Goal: Transaction & Acquisition: Purchase product/service

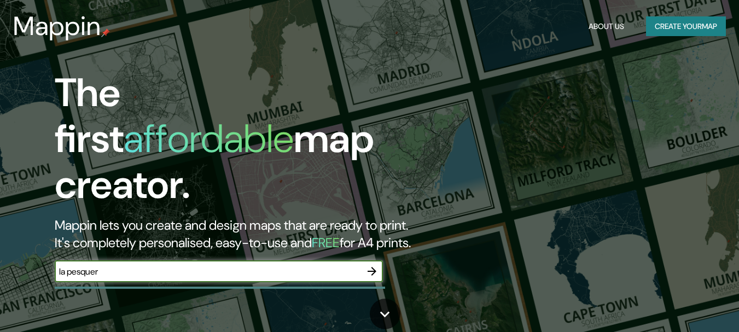
type input "la pesquera"
click at [368, 267] on icon "button" at bounding box center [372, 271] width 9 height 9
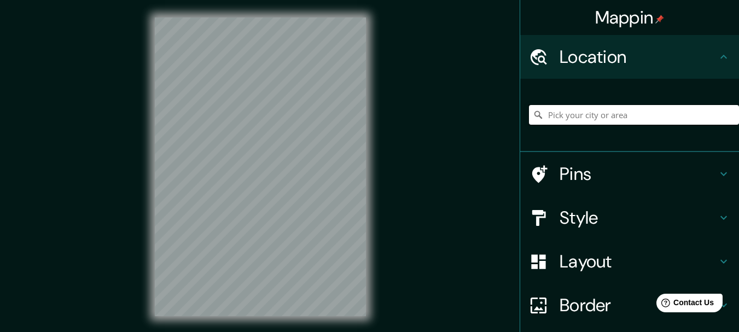
click at [582, 122] on input "Pick your city or area" at bounding box center [634, 115] width 210 height 20
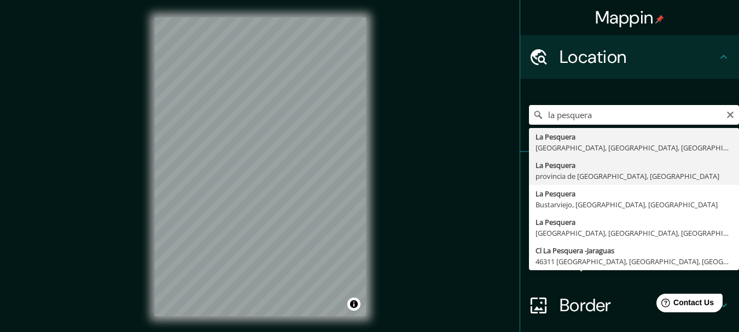
type input "[GEOGRAPHIC_DATA], [GEOGRAPHIC_DATA][PERSON_NAME], [GEOGRAPHIC_DATA]"
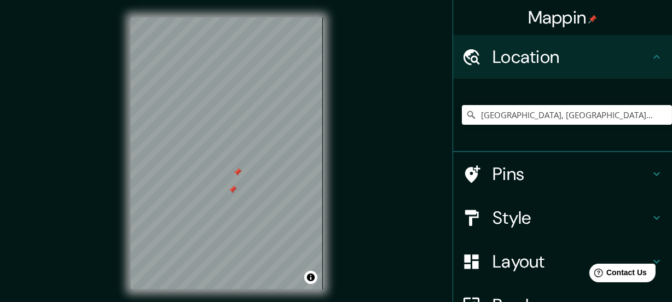
click at [575, 169] on h4 "Pins" at bounding box center [571, 174] width 158 height 22
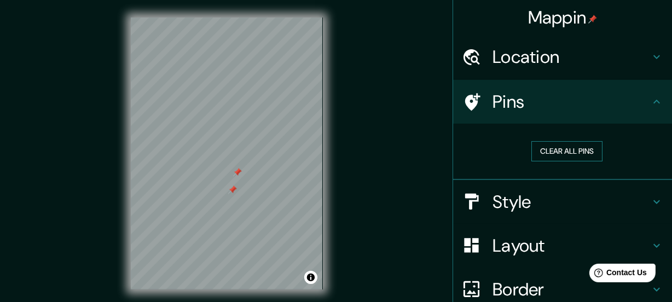
click at [553, 150] on button "Clear all pins" at bounding box center [566, 151] width 71 height 20
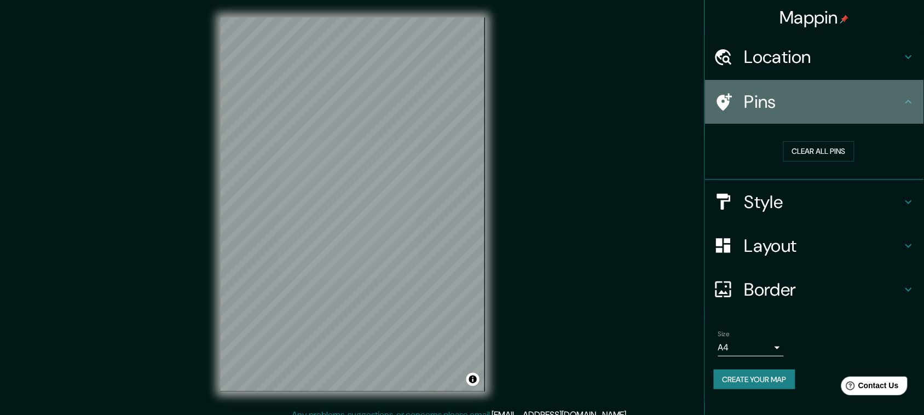
click at [739, 96] on icon at bounding box center [908, 101] width 13 height 13
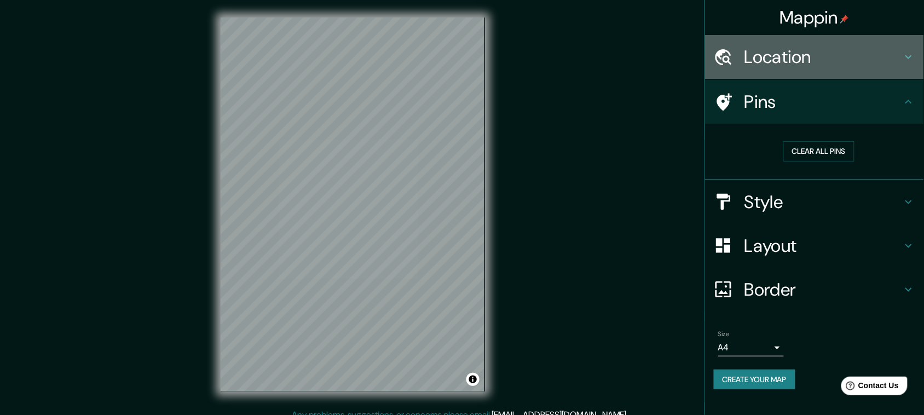
click at [739, 61] on icon at bounding box center [908, 56] width 13 height 13
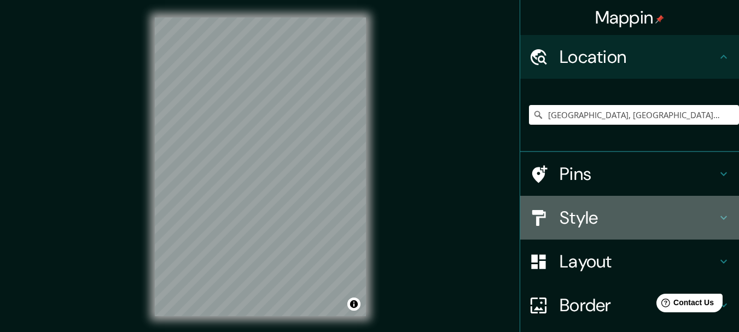
click at [717, 222] on icon at bounding box center [723, 217] width 13 height 13
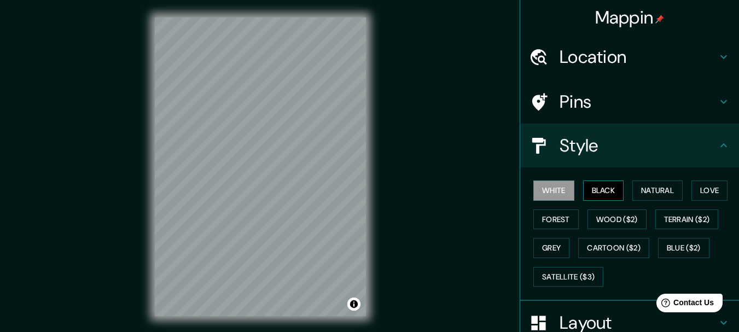
click at [601, 195] on button "Black" at bounding box center [603, 191] width 41 height 20
click at [635, 189] on button "Natural" at bounding box center [658, 191] width 50 height 20
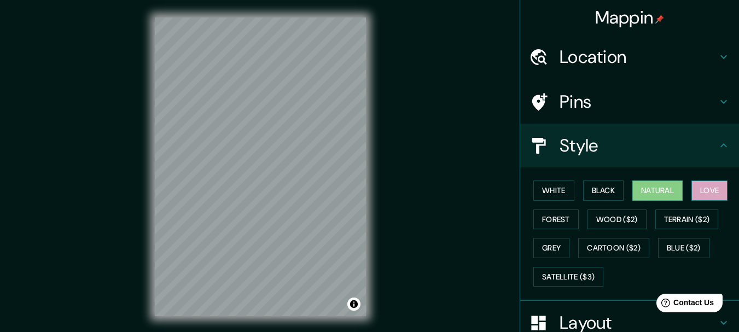
click at [705, 188] on button "Love" at bounding box center [710, 191] width 36 height 20
click at [550, 218] on button "Forest" at bounding box center [555, 220] width 45 height 20
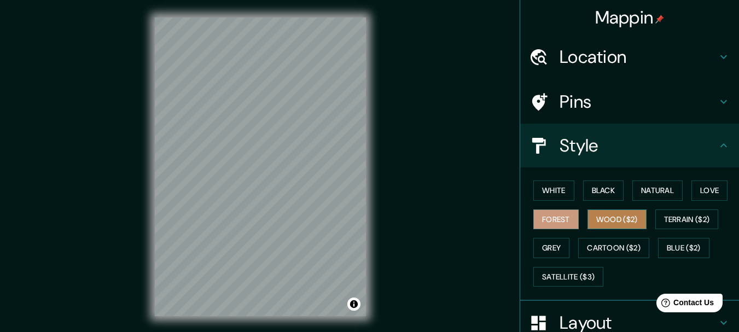
click at [608, 225] on button "Wood ($2)" at bounding box center [617, 220] width 59 height 20
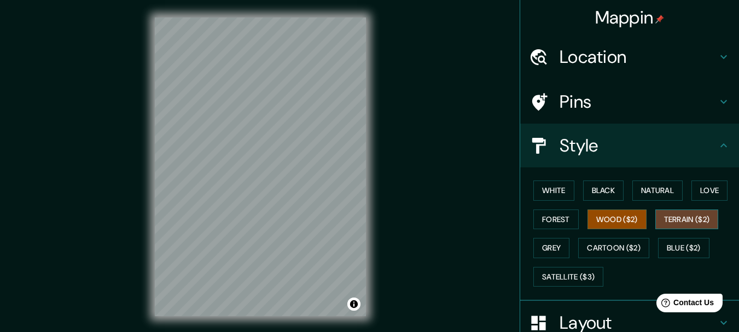
click at [681, 213] on button "Terrain ($2)" at bounding box center [686, 220] width 63 height 20
click at [539, 245] on button "Grey" at bounding box center [551, 248] width 36 height 20
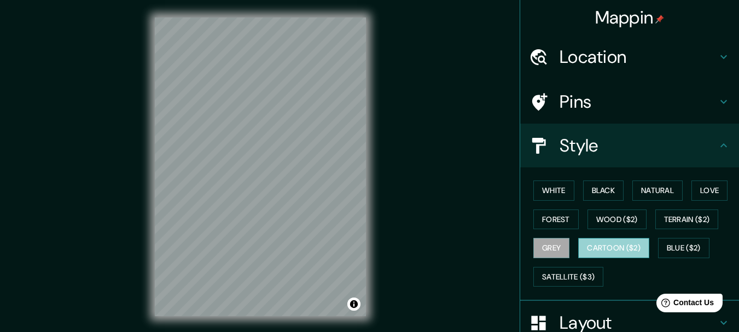
click at [590, 245] on button "Cartoon ($2)" at bounding box center [613, 248] width 71 height 20
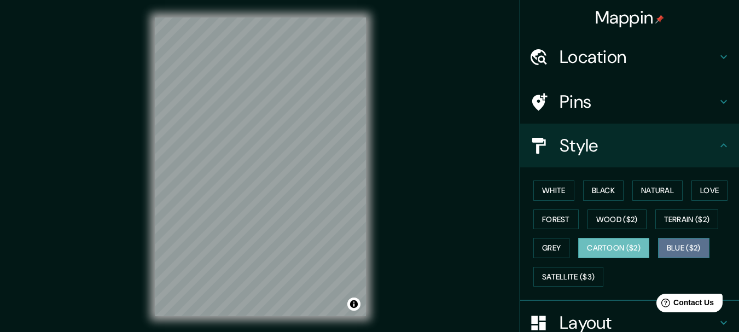
click at [665, 245] on button "Blue ($2)" at bounding box center [683, 248] width 51 height 20
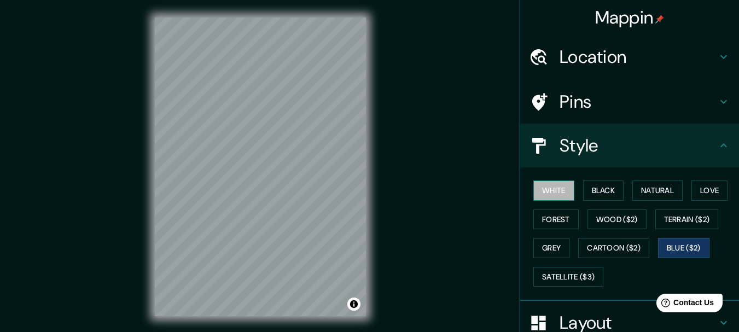
click at [539, 189] on button "White" at bounding box center [553, 191] width 41 height 20
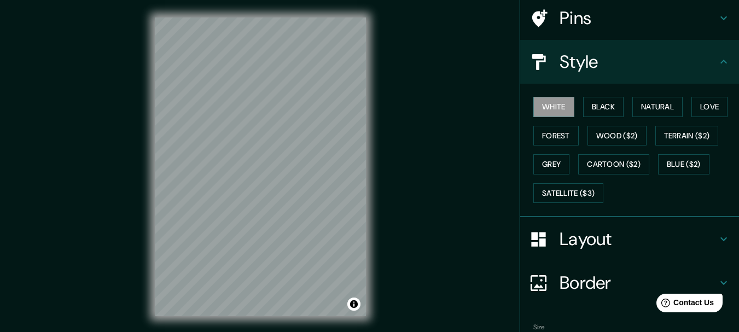
scroll to position [85, 0]
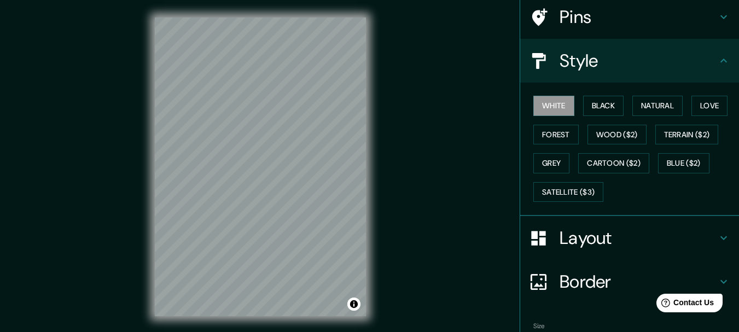
click at [706, 233] on h4 "Layout" at bounding box center [639, 238] width 158 height 22
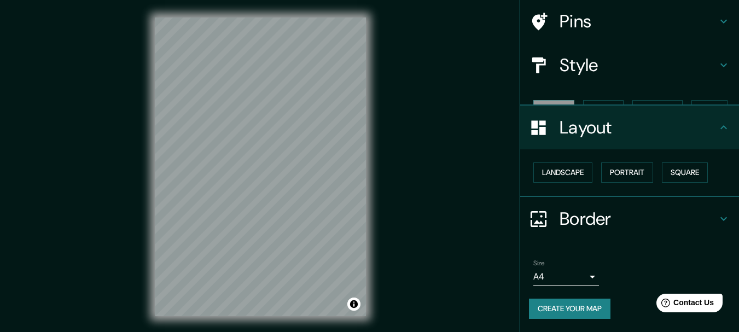
scroll to position [61, 0]
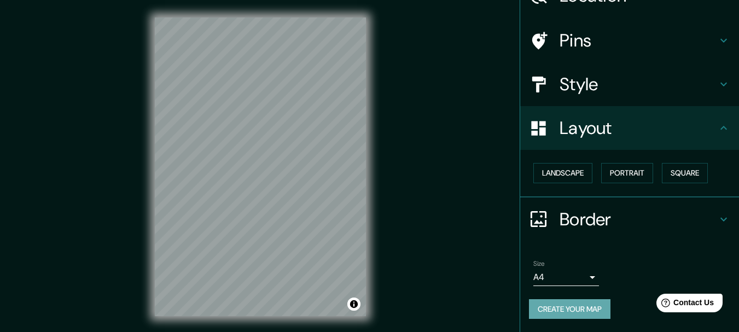
click at [571, 311] on button "Create your map" at bounding box center [570, 309] width 82 height 20
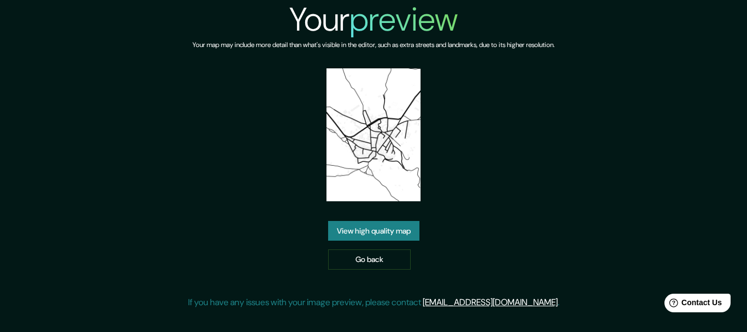
click at [369, 236] on link "View high quality map" at bounding box center [373, 231] width 91 height 20
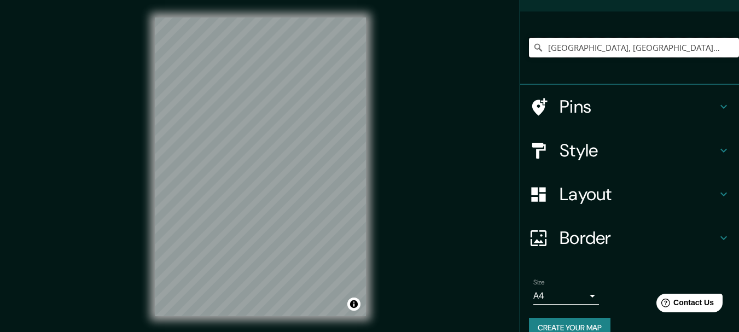
click at [643, 48] on input "[GEOGRAPHIC_DATA], [GEOGRAPHIC_DATA][PERSON_NAME], [GEOGRAPHIC_DATA]" at bounding box center [634, 48] width 210 height 20
click at [700, 47] on input "[GEOGRAPHIC_DATA], [GEOGRAPHIC_DATA][PERSON_NAME], [GEOGRAPHIC_DATA]" at bounding box center [634, 48] width 210 height 20
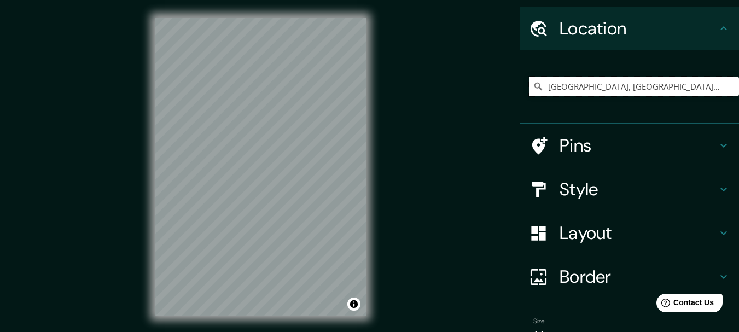
scroll to position [21, 0]
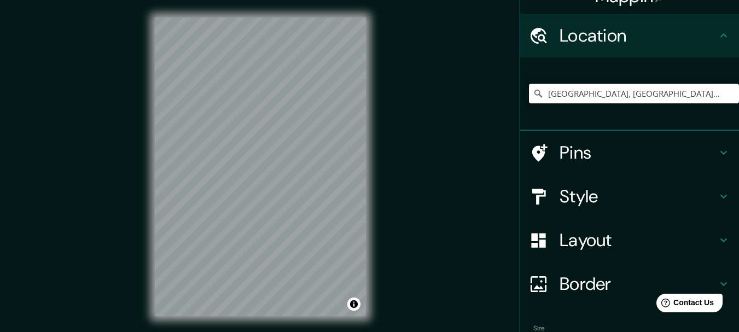
drag, startPoint x: 713, startPoint y: 90, endPoint x: 475, endPoint y: 82, distance: 238.7
click at [475, 82] on div "Mappin Location [GEOGRAPHIC_DATA], [GEOGRAPHIC_DATA][PERSON_NAME], [GEOGRAPHIC_…" at bounding box center [369, 175] width 739 height 351
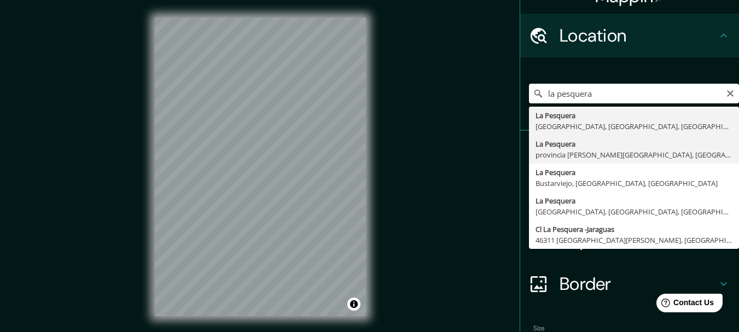
type input "[GEOGRAPHIC_DATA], [GEOGRAPHIC_DATA][PERSON_NAME], [GEOGRAPHIC_DATA]"
